Goal: Task Accomplishment & Management: Manage account settings

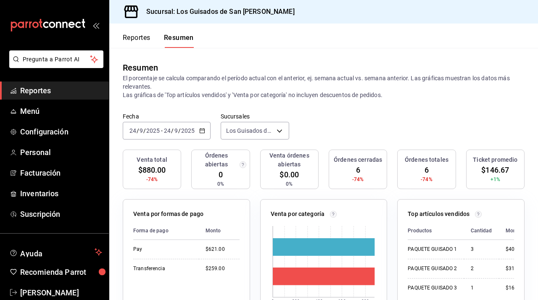
click at [204, 128] on div "[DATE] [DATE] - [DATE] [DATE]" at bounding box center [167, 131] width 88 height 18
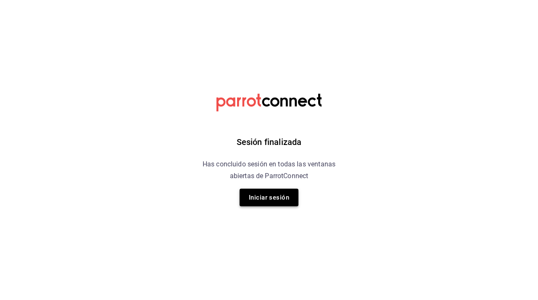
click at [266, 190] on button "Iniciar sesión" at bounding box center [269, 198] width 59 height 18
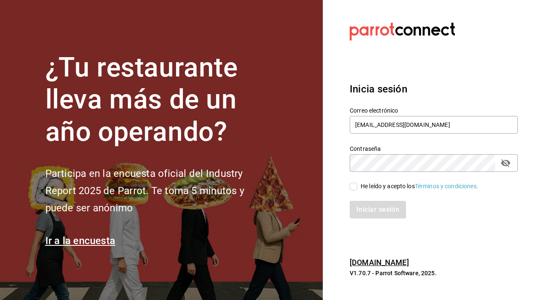
click at [350, 185] on input "He leído y acepto los Términos y condiciones." at bounding box center [354, 187] width 8 height 8
checkbox input "true"
click at [364, 200] on div "Iniciar sesión" at bounding box center [429, 205] width 178 height 28
click at [364, 203] on button "Iniciar sesión" at bounding box center [378, 210] width 57 height 18
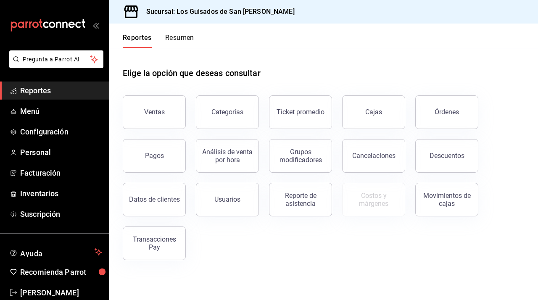
click at [182, 37] on button "Resumen" at bounding box center [179, 41] width 29 height 14
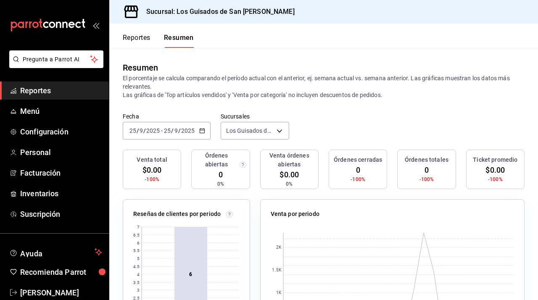
click at [203, 130] on \(Stroke\) "button" at bounding box center [202, 130] width 5 height 0
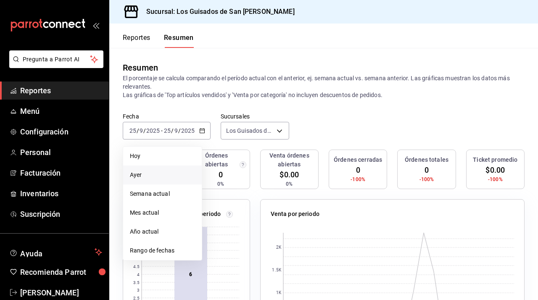
click at [151, 169] on li "Ayer" at bounding box center [162, 175] width 79 height 19
